Goal: Task Accomplishment & Management: Manage account settings

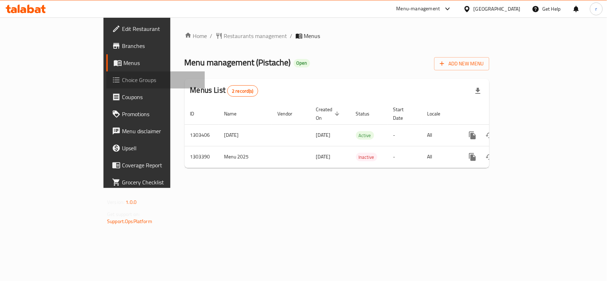
click at [122, 80] on span "Choice Groups" at bounding box center [160, 80] width 77 height 9
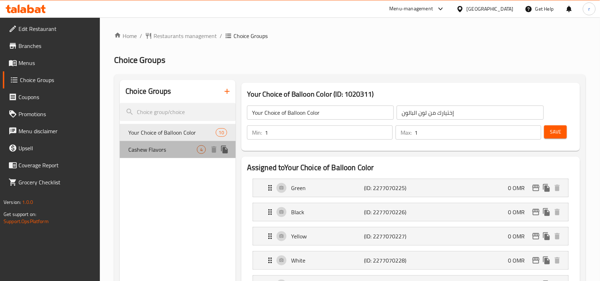
click at [141, 152] on span "Cashew Flavors" at bounding box center [162, 149] width 69 height 9
type input "Cashew Flavors"
type input "نكهات الكاجو"
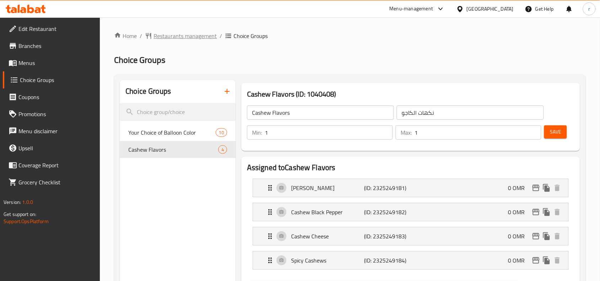
click at [168, 34] on span "Restaurants management" at bounding box center [185, 36] width 63 height 9
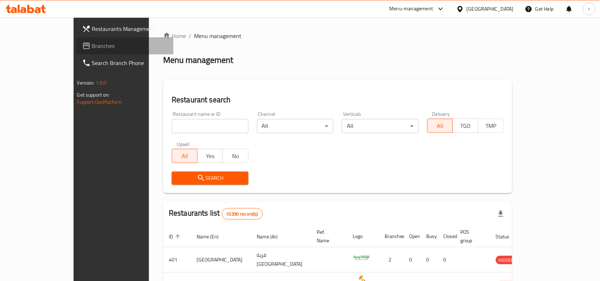
click at [92, 46] on span "Branches" at bounding box center [130, 46] width 76 height 9
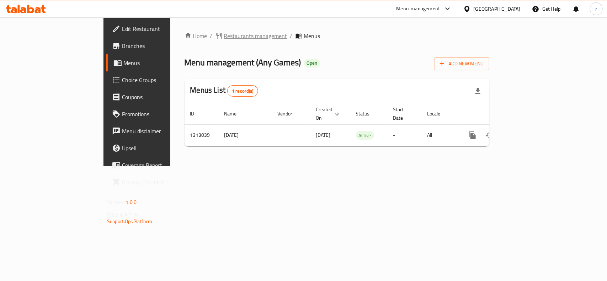
click at [224, 33] on span "Restaurants management" at bounding box center [255, 36] width 63 height 9
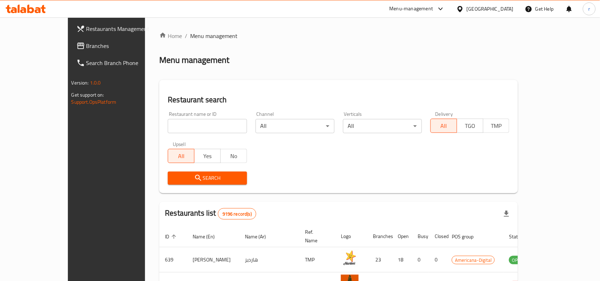
click at [86, 43] on span "Branches" at bounding box center [124, 46] width 76 height 9
